Goal: Information Seeking & Learning: Learn about a topic

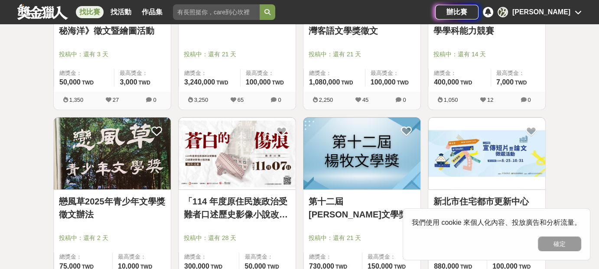
scroll to position [867, 0]
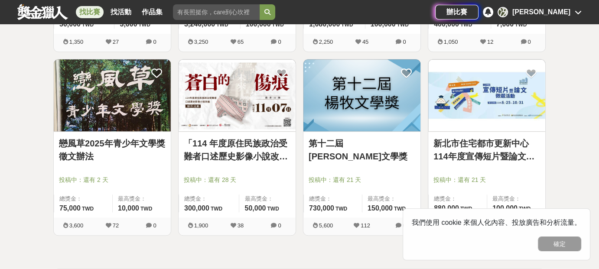
click at [117, 111] on img at bounding box center [112, 95] width 117 height 72
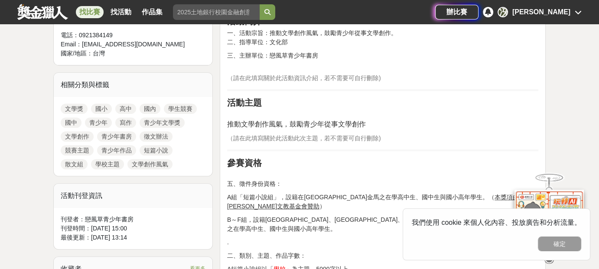
scroll to position [404, 0]
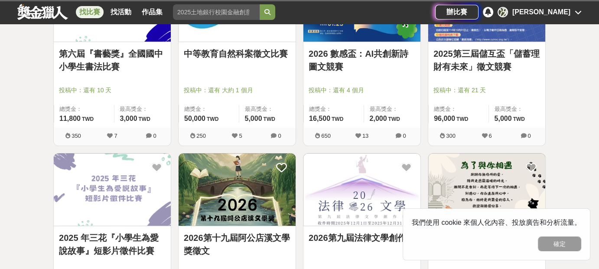
scroll to position [867, 0]
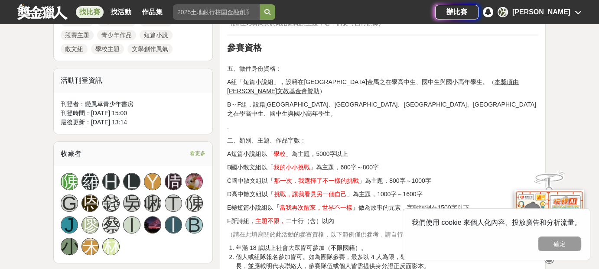
scroll to position [520, 0]
